Goal: Task Accomplishment & Management: Use online tool/utility

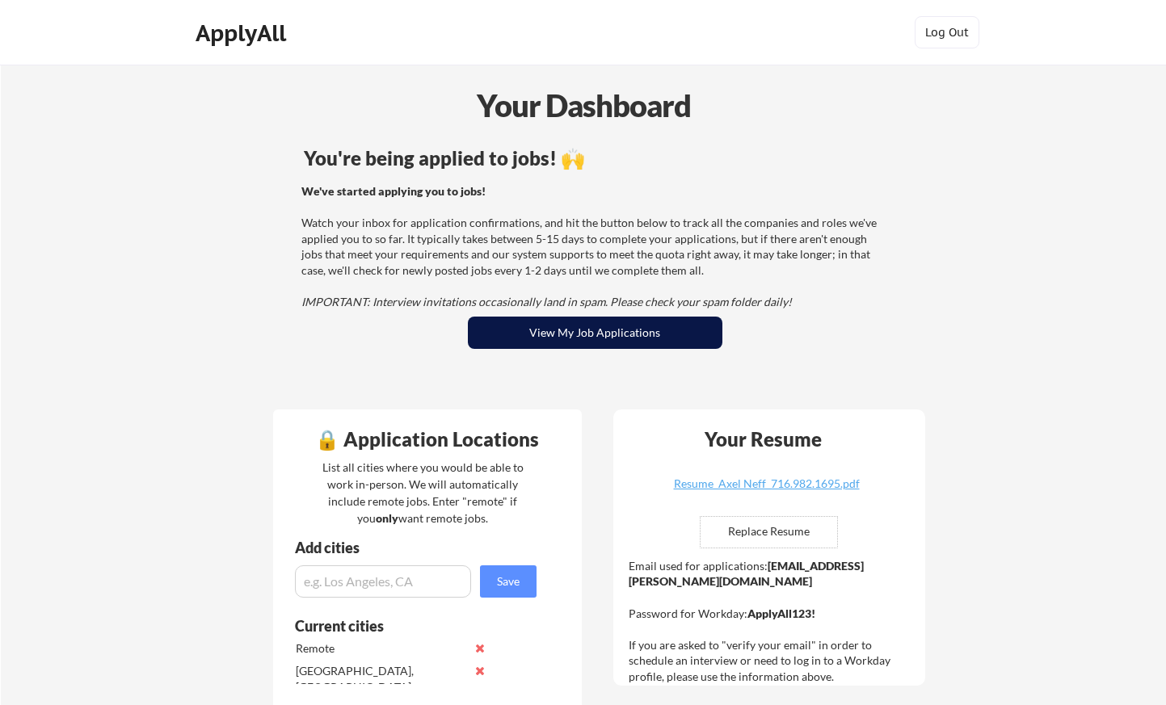
click at [642, 323] on button "View My Job Applications" at bounding box center [595, 333] width 255 height 32
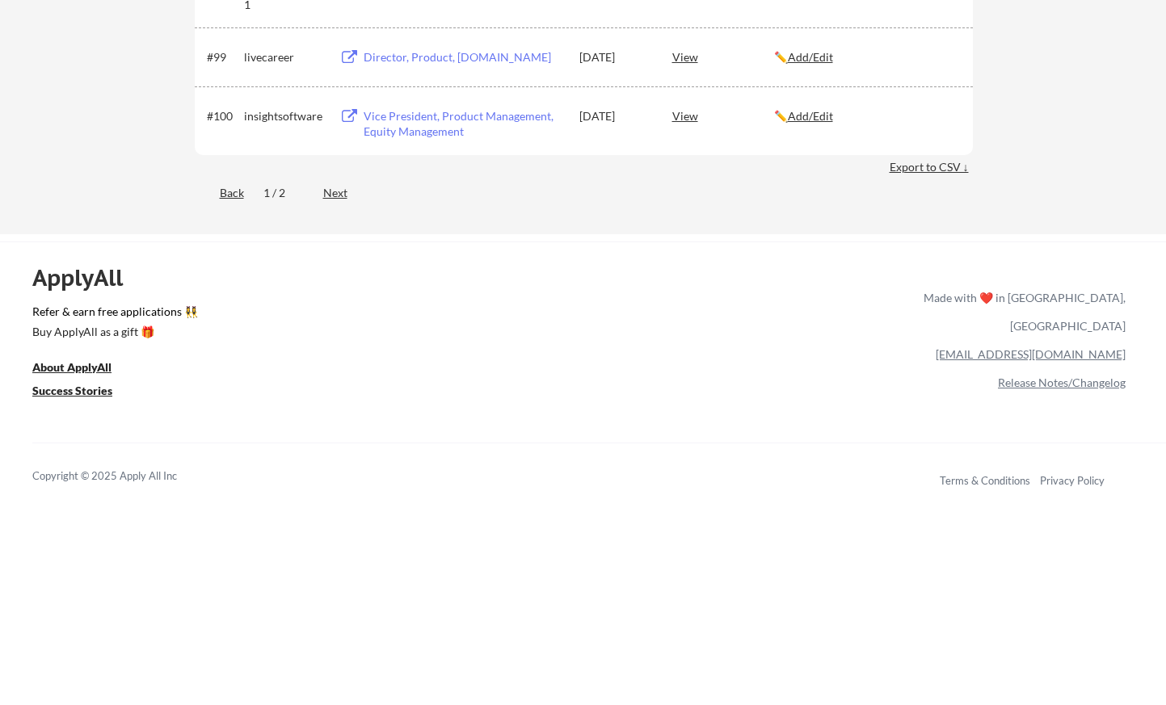
scroll to position [6597, 0]
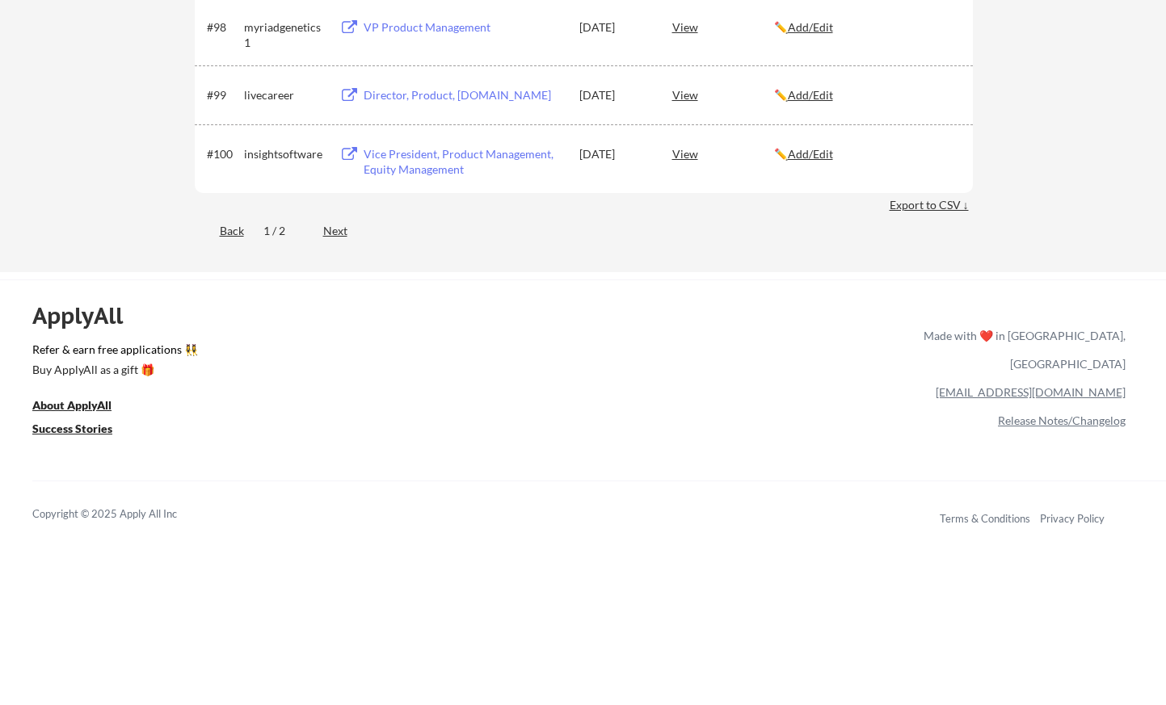
click at [333, 234] on div "Next" at bounding box center [344, 231] width 43 height 16
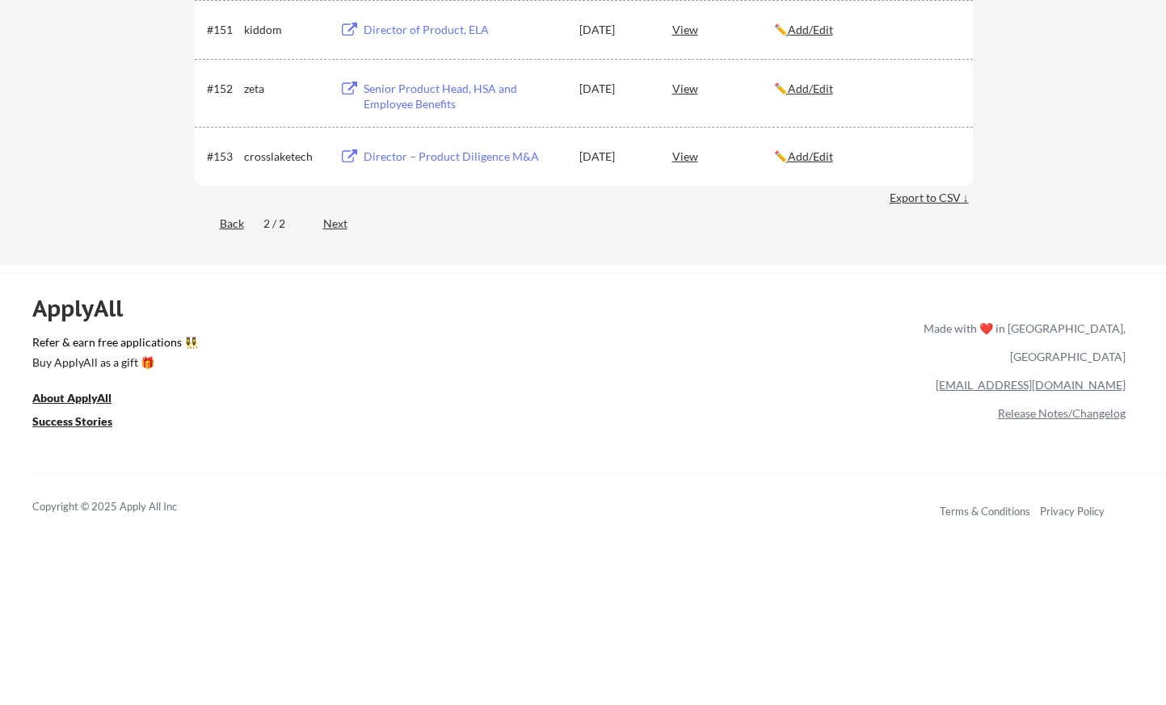
scroll to position [3234, 0]
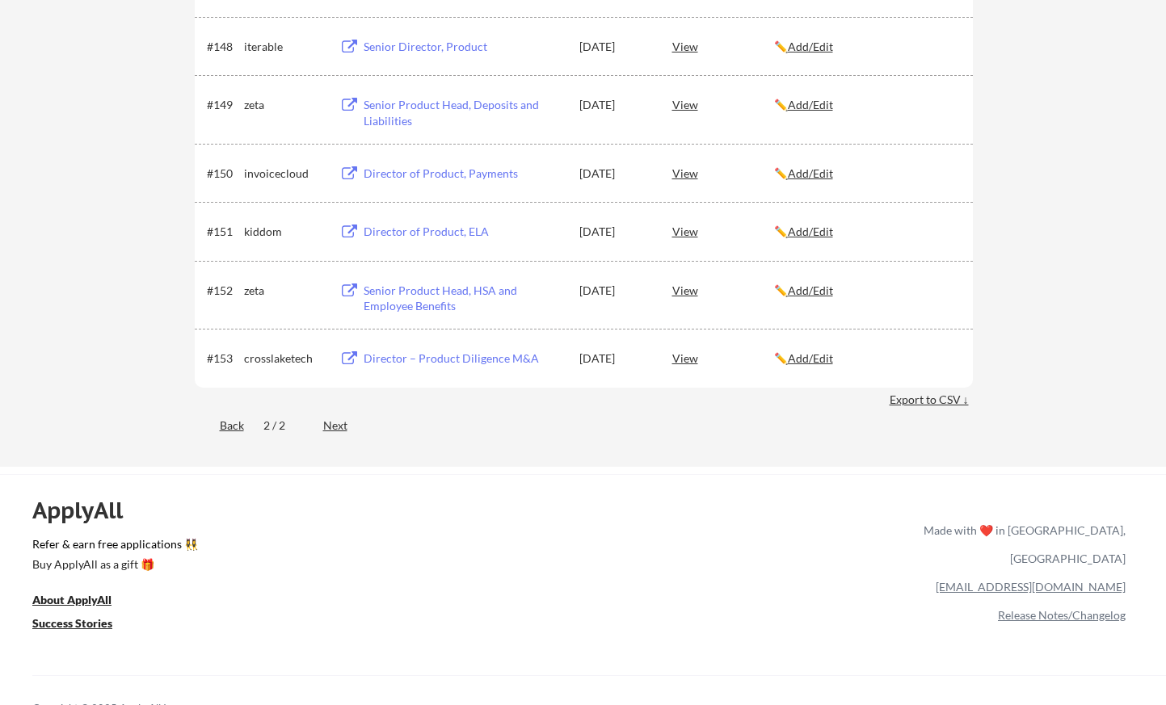
click at [231, 428] on div "Back" at bounding box center [219, 426] width 49 height 16
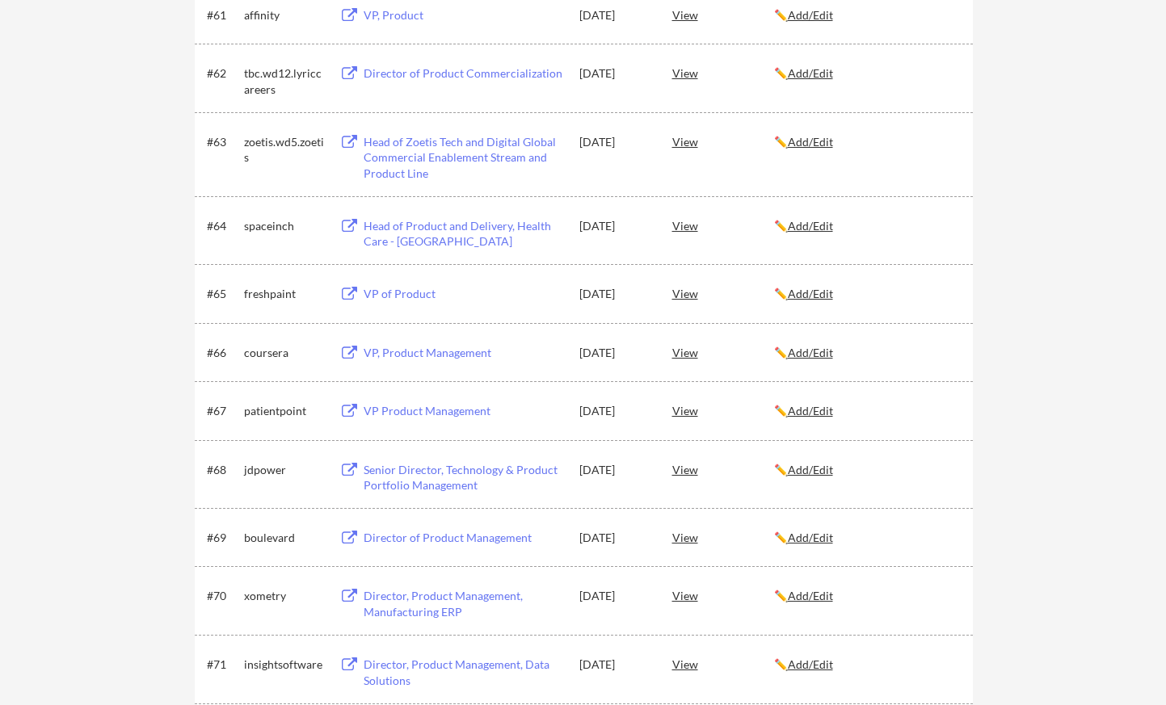
scroll to position [5153, 0]
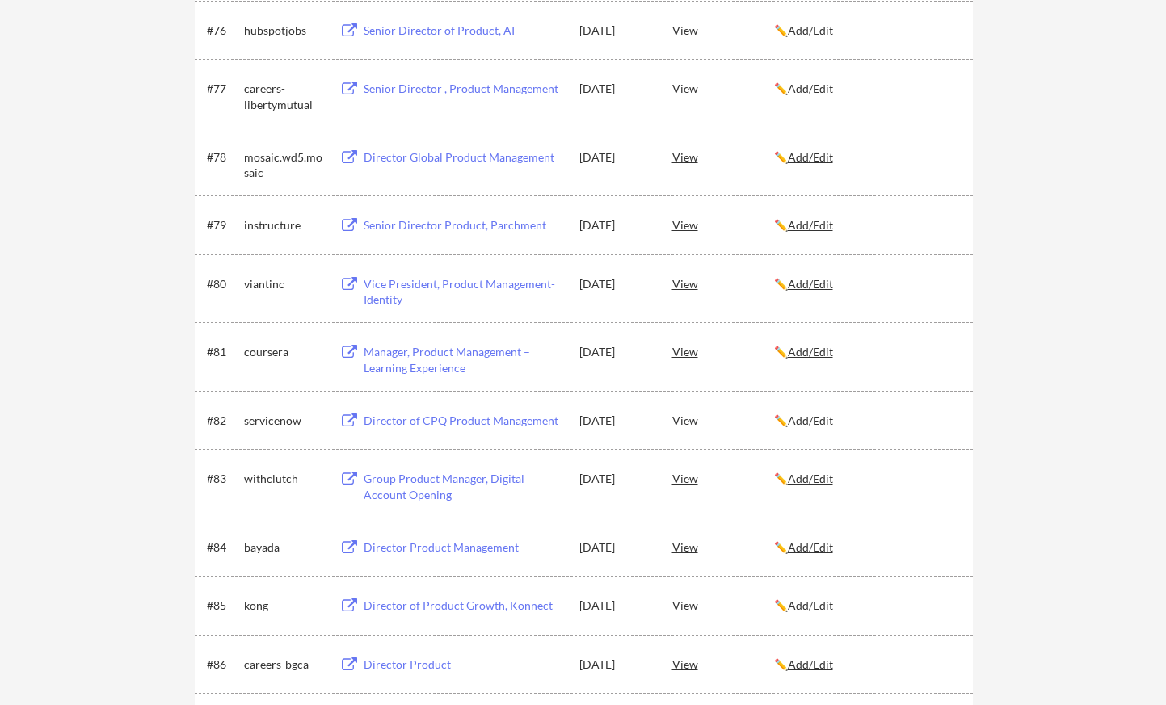
click at [430, 356] on div "Manager, Product Management – Learning Experience" at bounding box center [464, 360] width 200 height 32
